Goal: Task Accomplishment & Management: Use online tool/utility

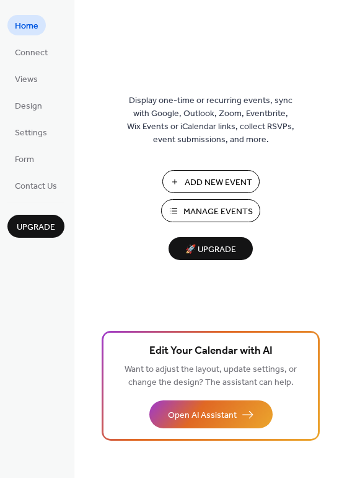
click at [209, 209] on span "Manage Events" at bounding box center [218, 211] width 69 height 13
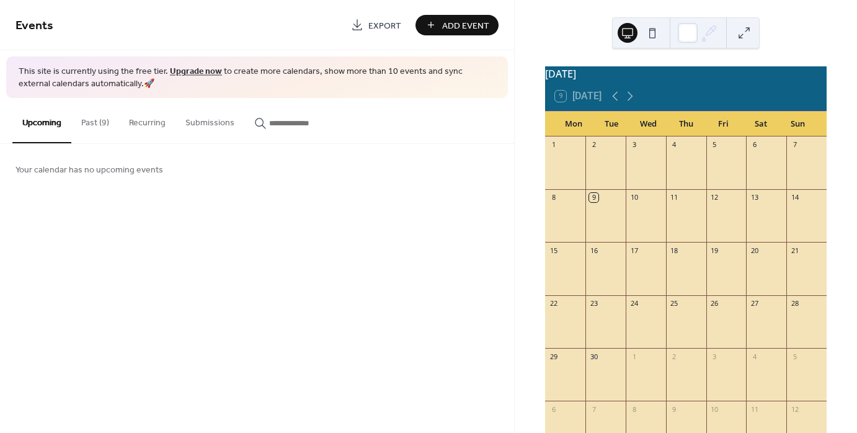
click at [200, 72] on link "Upgrade now" at bounding box center [196, 71] width 52 height 17
click at [601, 279] on div at bounding box center [606, 275] width 40 height 32
click at [458, 19] on span "Add Event" at bounding box center [465, 25] width 47 height 13
